Goal: Go to known website: Access a specific website the user already knows

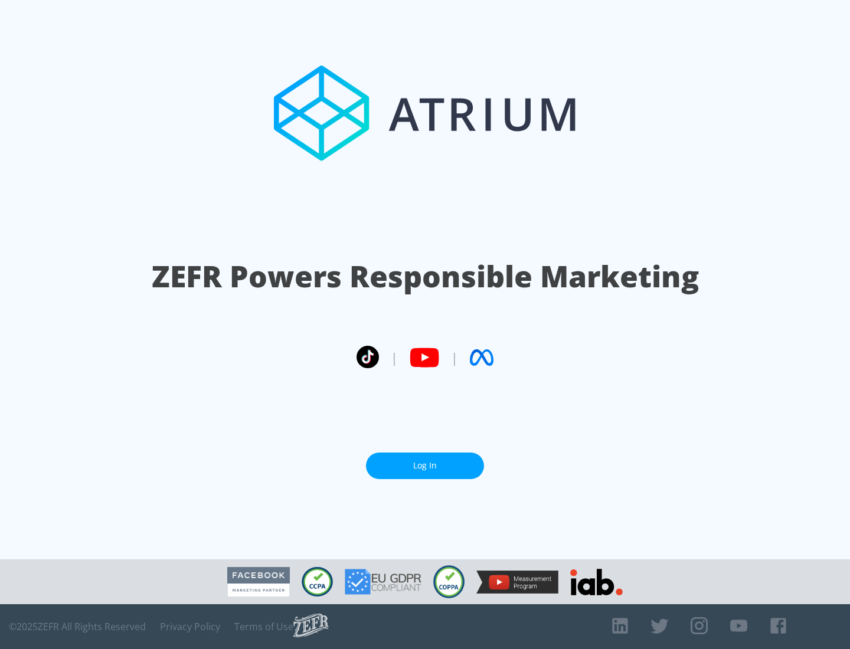
click at [425, 465] on link "Log In" at bounding box center [425, 466] width 118 height 27
